Goal: Communication & Community: Answer question/provide support

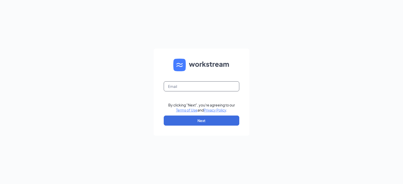
click at [185, 85] on input "text" at bounding box center [202, 86] width 76 height 10
type input "[EMAIL_ADDRESS][DOMAIN_NAME]"
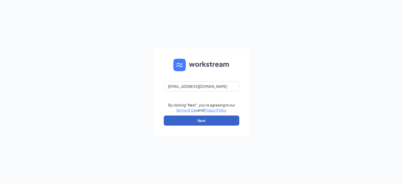
click at [218, 119] on button "Next" at bounding box center [202, 121] width 76 height 10
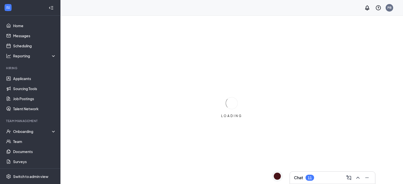
click at [302, 181] on div "Chat 11" at bounding box center [332, 178] width 77 height 8
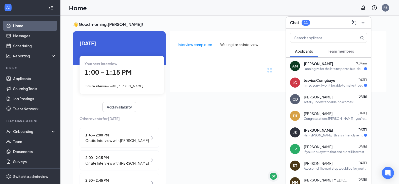
click at [320, 69] on div "I apologize for the late response but I decided to take an offer somewhere else…" at bounding box center [334, 69] width 60 height 4
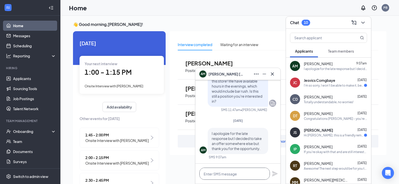
click at [236, 178] on textarea at bounding box center [234, 174] width 71 height 12
type textarea "No worries, thank you for responding!"
click at [276, 172] on icon "Plane" at bounding box center [275, 174] width 6 height 6
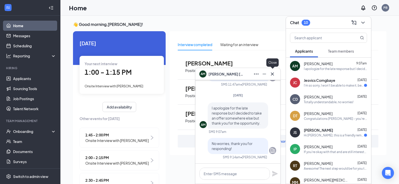
click at [271, 71] on button at bounding box center [272, 74] width 8 height 8
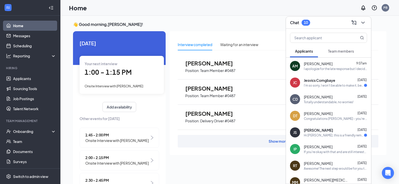
click at [342, 22] on div "Chat 10" at bounding box center [328, 23] width 77 height 8
